Goal: Task Accomplishment & Management: Manage account settings

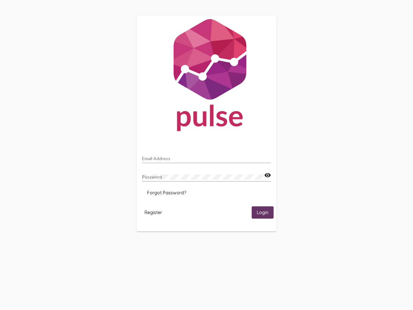
click at [207, 157] on input "Email Address" at bounding box center [206, 158] width 129 height 5
click at [268, 175] on mat-icon "visibility" at bounding box center [268, 175] width 7 height 8
click at [167, 193] on span "Forgot Password?" at bounding box center [166, 193] width 39 height 6
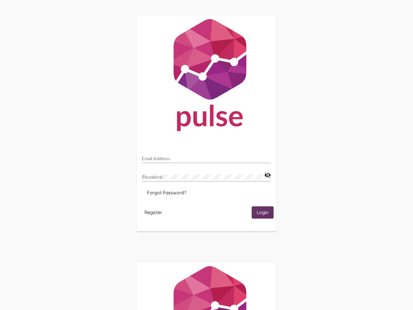
click at [153, 212] on span "Register" at bounding box center [153, 213] width 17 height 6
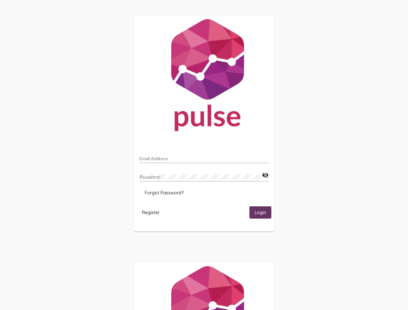
click at [263, 212] on span "Login" at bounding box center [261, 213] width 12 height 6
